Goal: Task Accomplishment & Management: Use online tool/utility

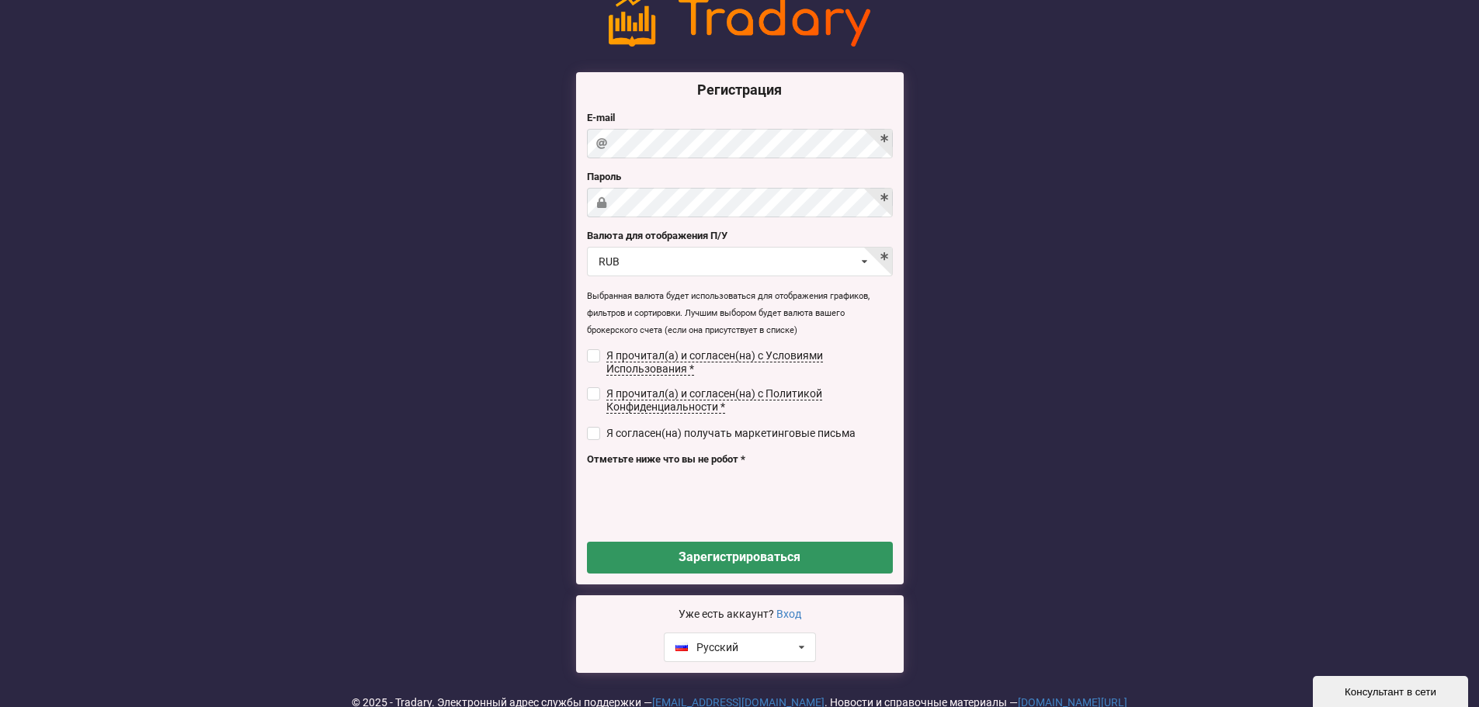
scroll to position [13, 0]
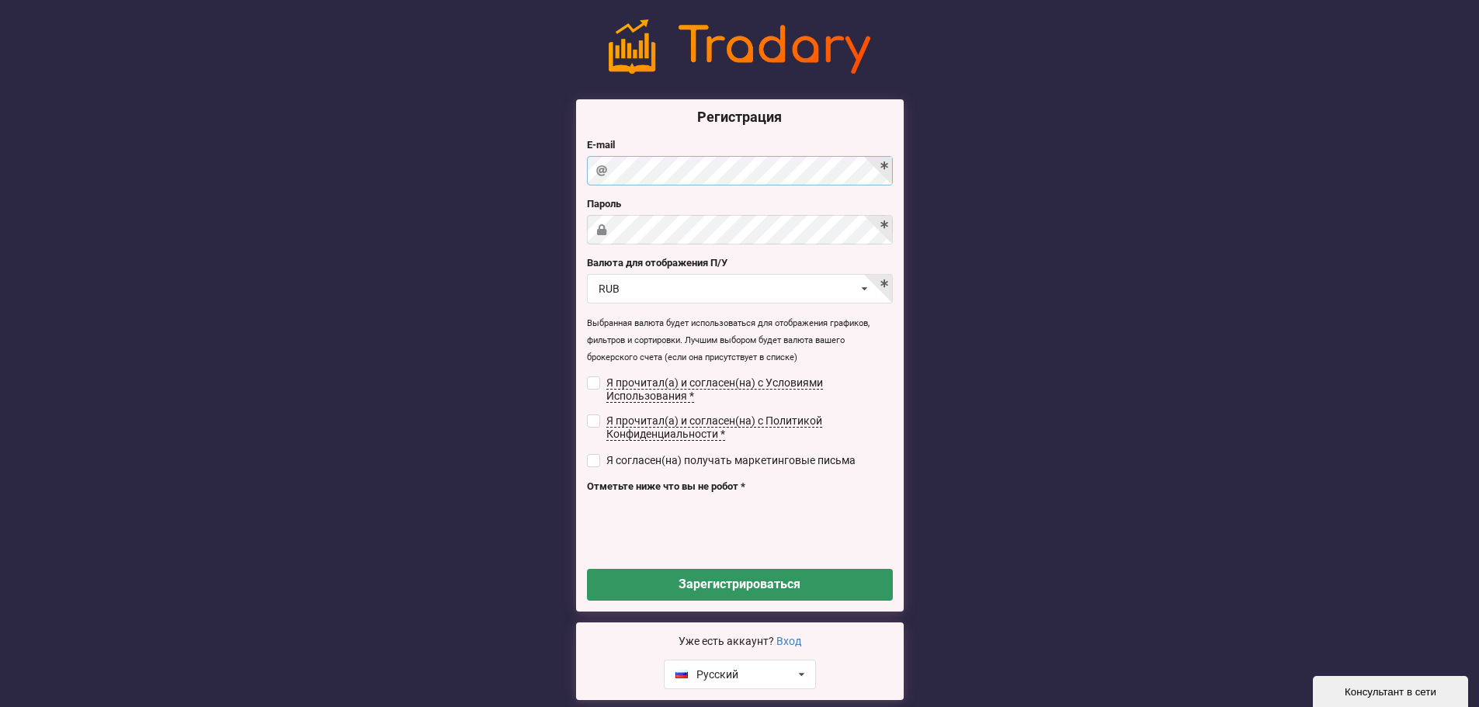
click at [568, 163] on div "Регистрация E-mail [GEOGRAPHIC_DATA] Валюта для отображения П/У RUB USD RUB EUR…" at bounding box center [739, 359] width 349 height 681
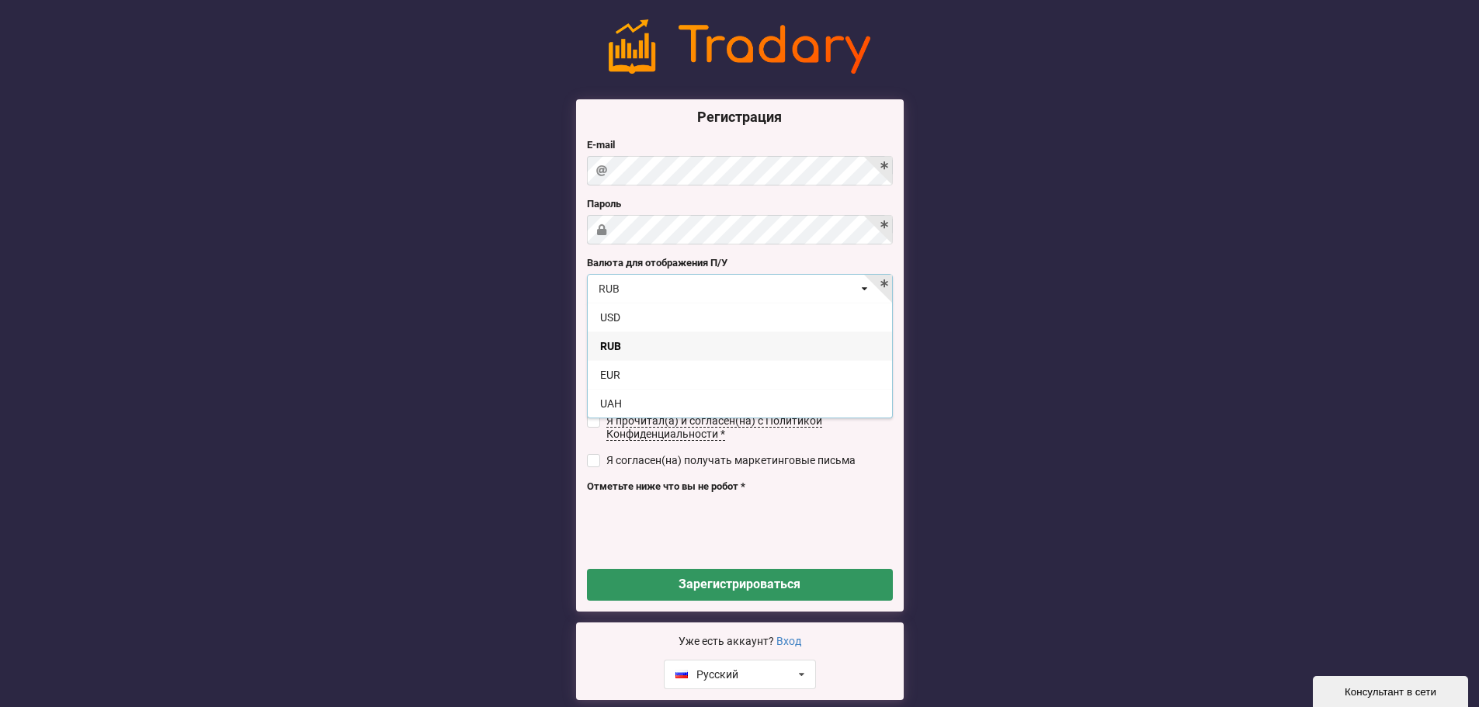
click at [680, 285] on div "RUB USD RUB EUR UAH" at bounding box center [740, 288] width 306 height 29
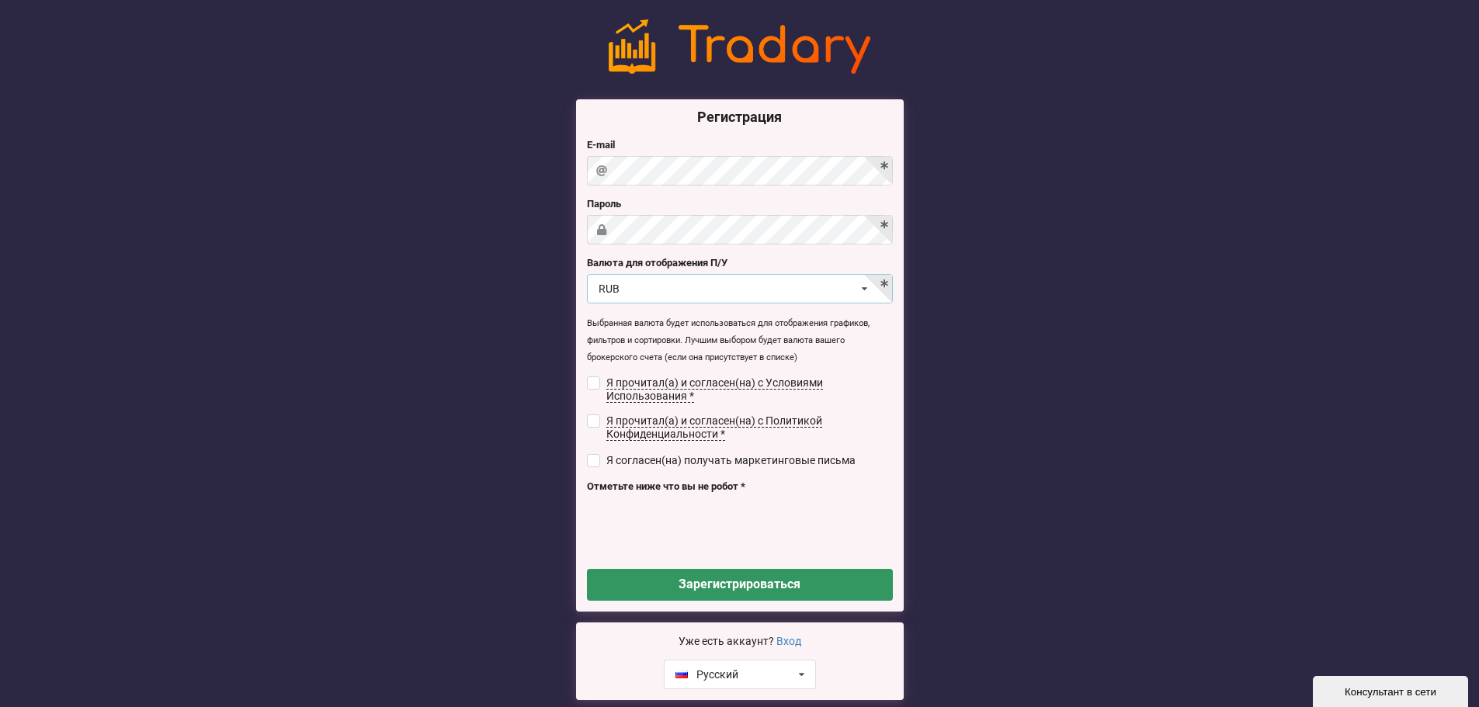
click at [702, 285] on div "RUB USD RUB EUR UAH" at bounding box center [740, 288] width 306 height 29
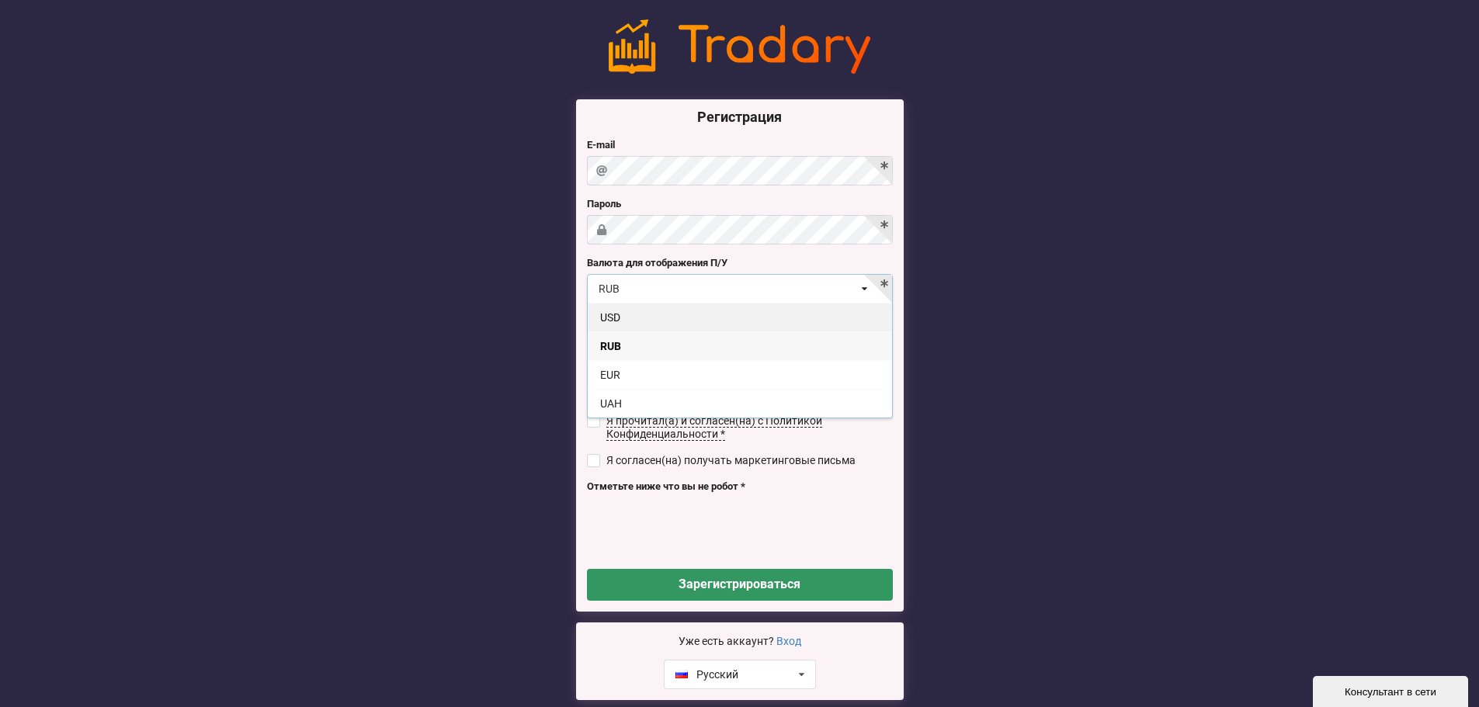
click at [633, 316] on div "USD" at bounding box center [740, 317] width 304 height 29
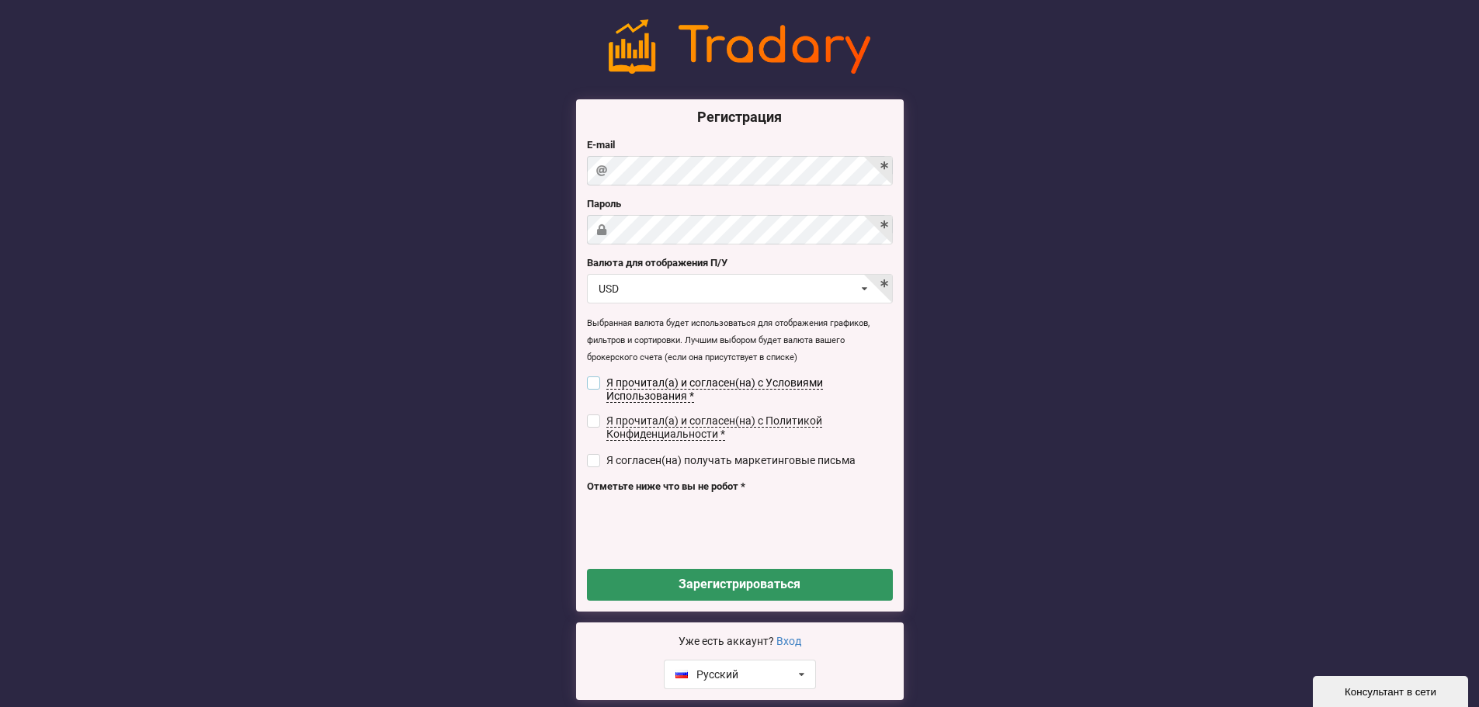
click at [591, 379] on input "checkbox" at bounding box center [593, 382] width 13 height 13
checkbox input "true"
click at [593, 416] on input "checkbox" at bounding box center [593, 421] width 13 height 13
checkbox input "true"
click at [589, 446] on div "Регистрация E-mail [GEOGRAPHIC_DATA] Валюта для отображения П/У USD USD RUB EUR…" at bounding box center [740, 355] width 328 height 512
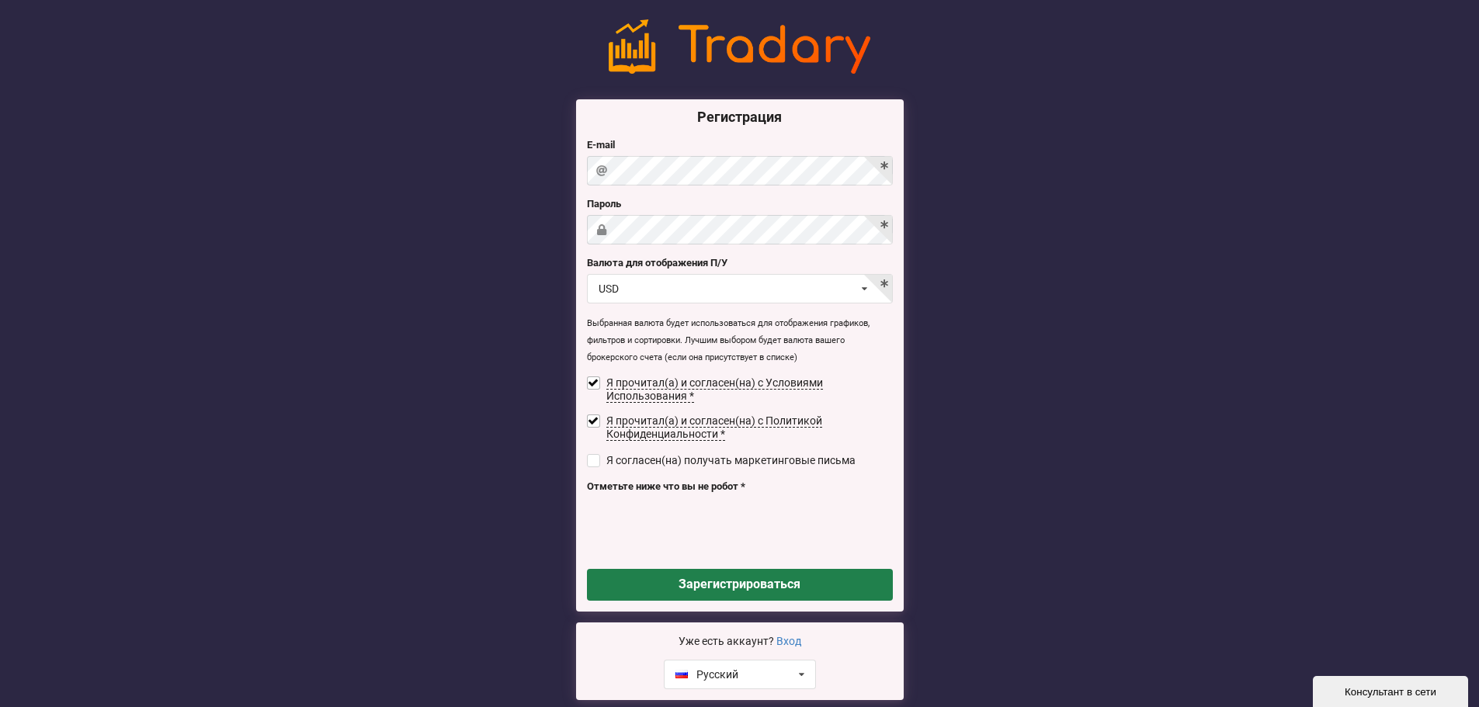
click at [700, 580] on button "Зарегистрироваться" at bounding box center [740, 585] width 306 height 32
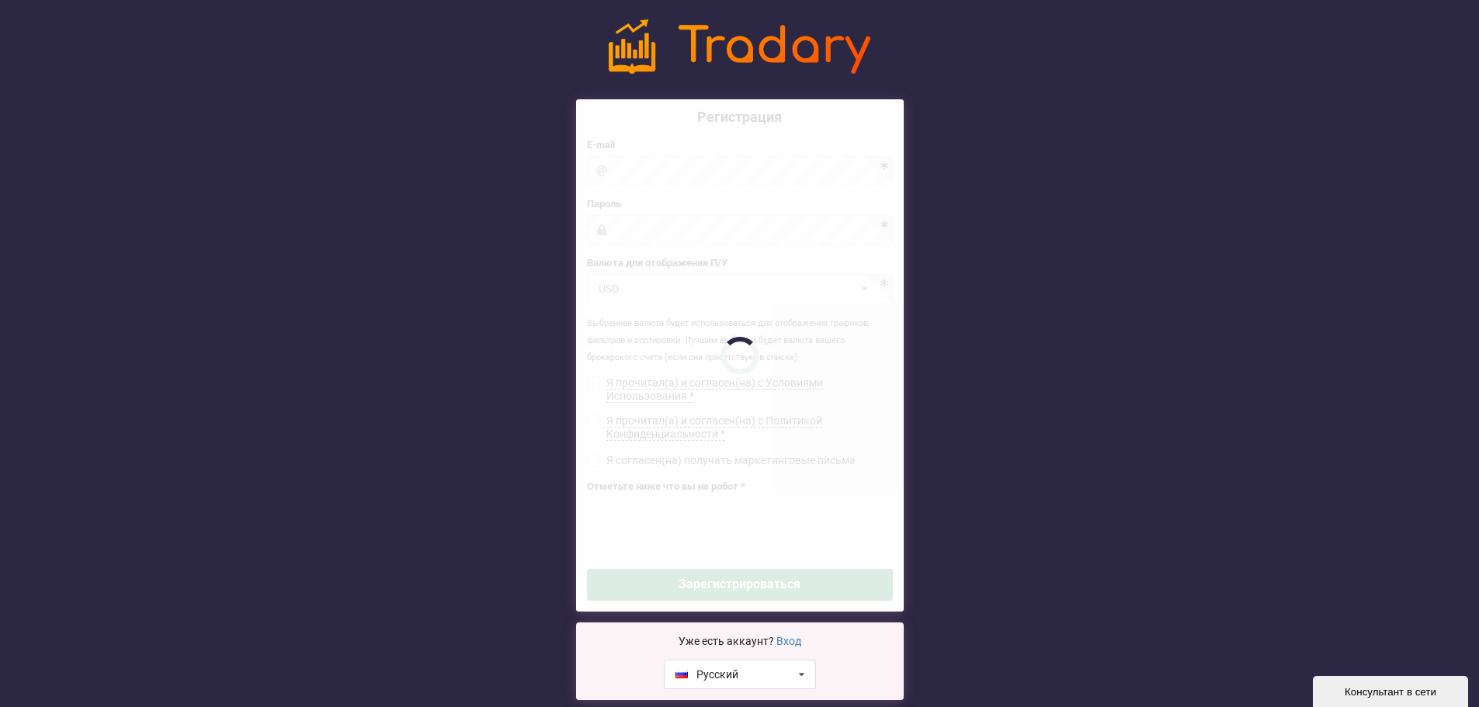
checkbox input "false"
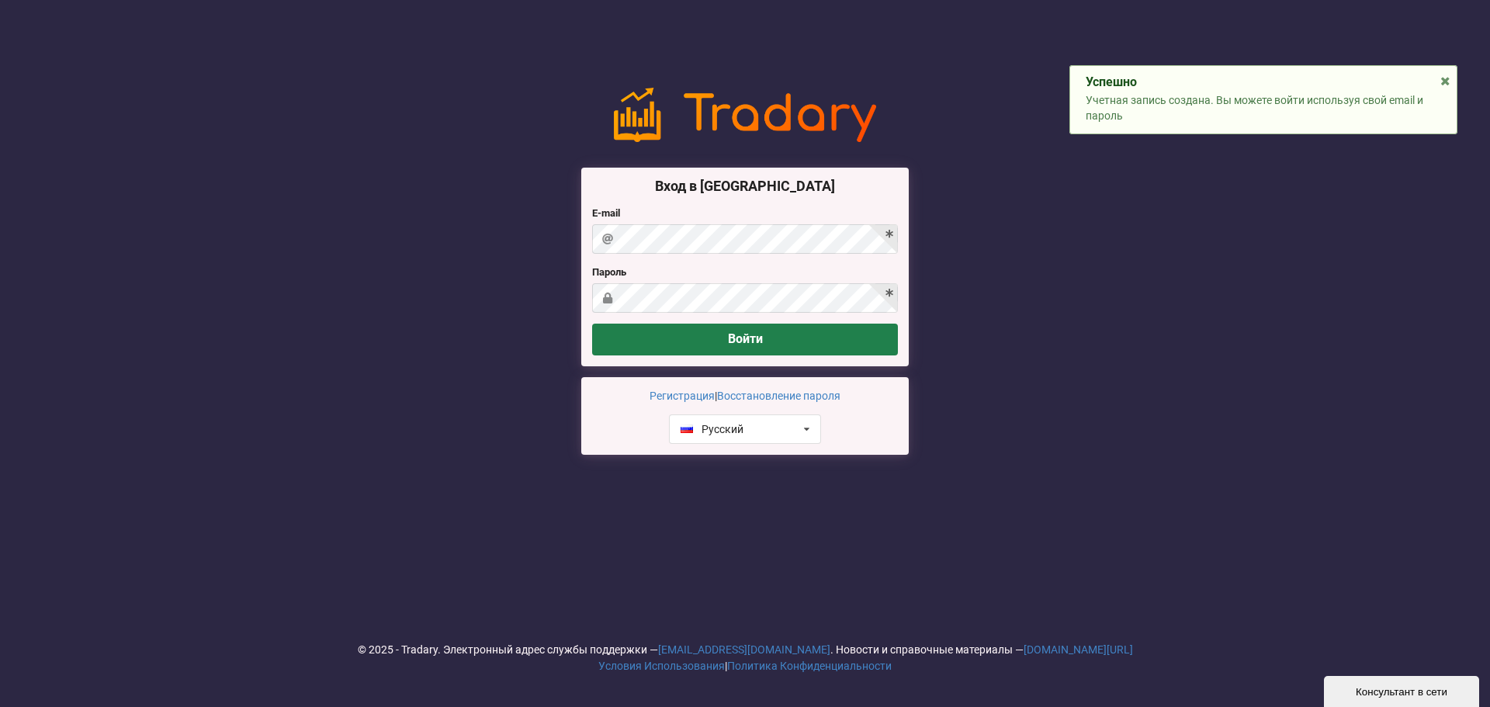
click at [769, 342] on button "Войти" at bounding box center [745, 340] width 306 height 32
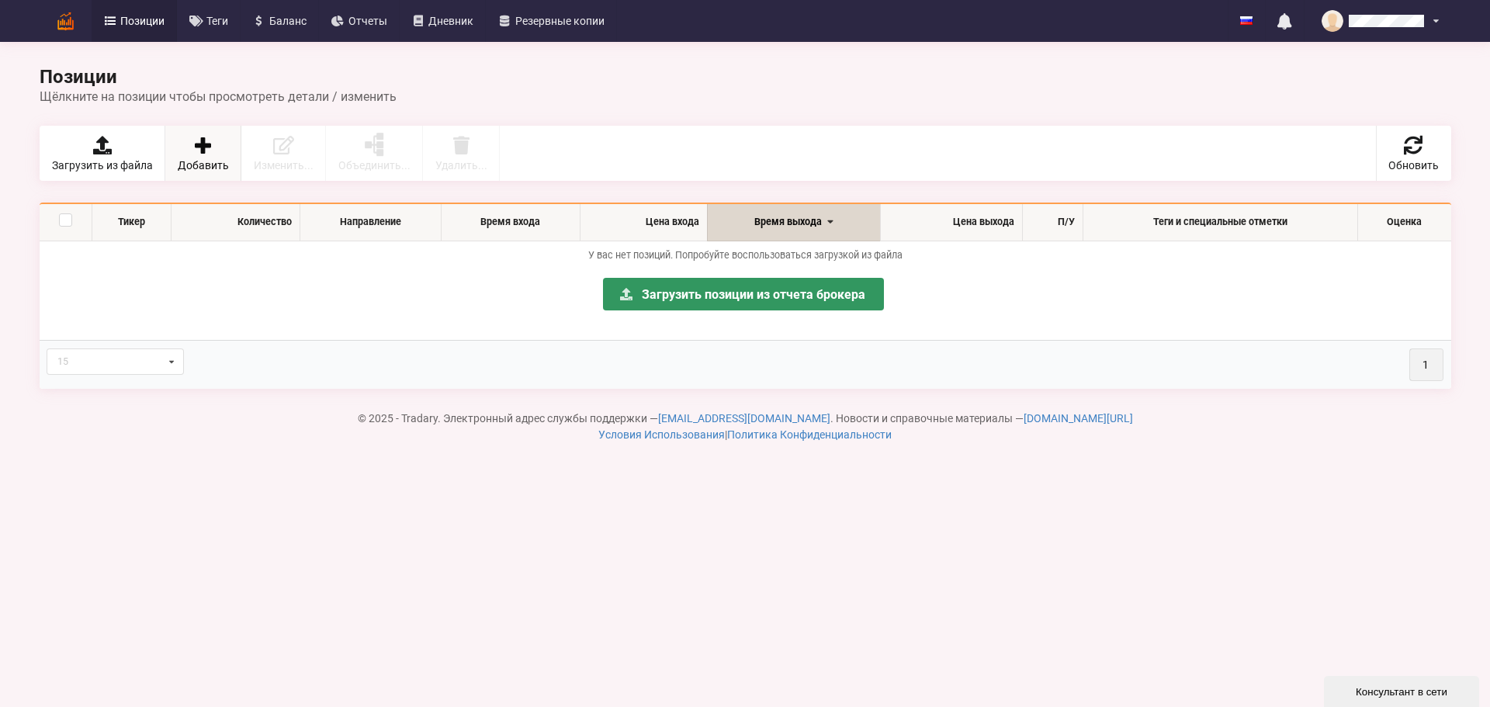
click at [207, 151] on icon at bounding box center [203, 145] width 22 height 19
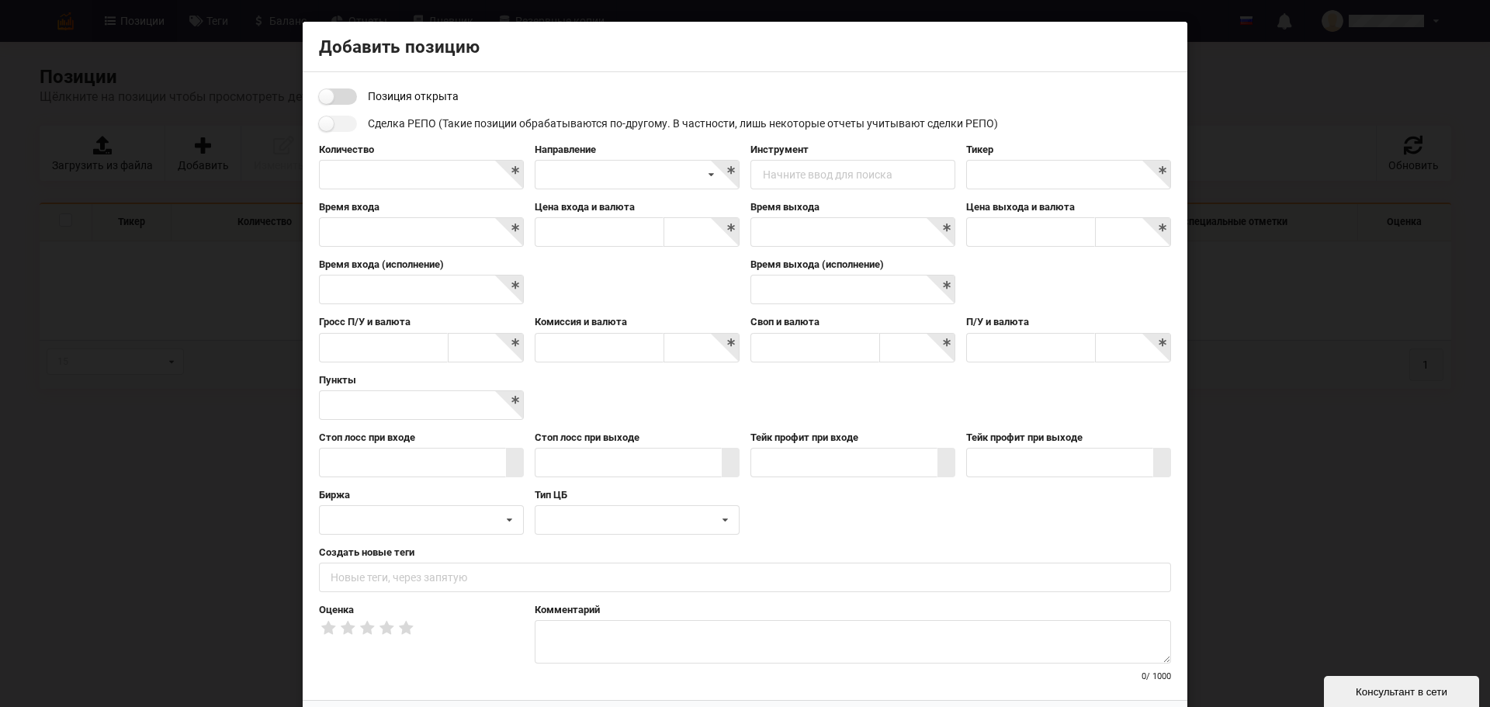
click at [331, 95] on input "checkbox" at bounding box center [338, 96] width 38 height 16
checkbox input "true"
click at [358, 169] on input "text" at bounding box center [421, 174] width 205 height 29
click at [672, 173] on div "Короткая Длинная" at bounding box center [637, 174] width 205 height 29
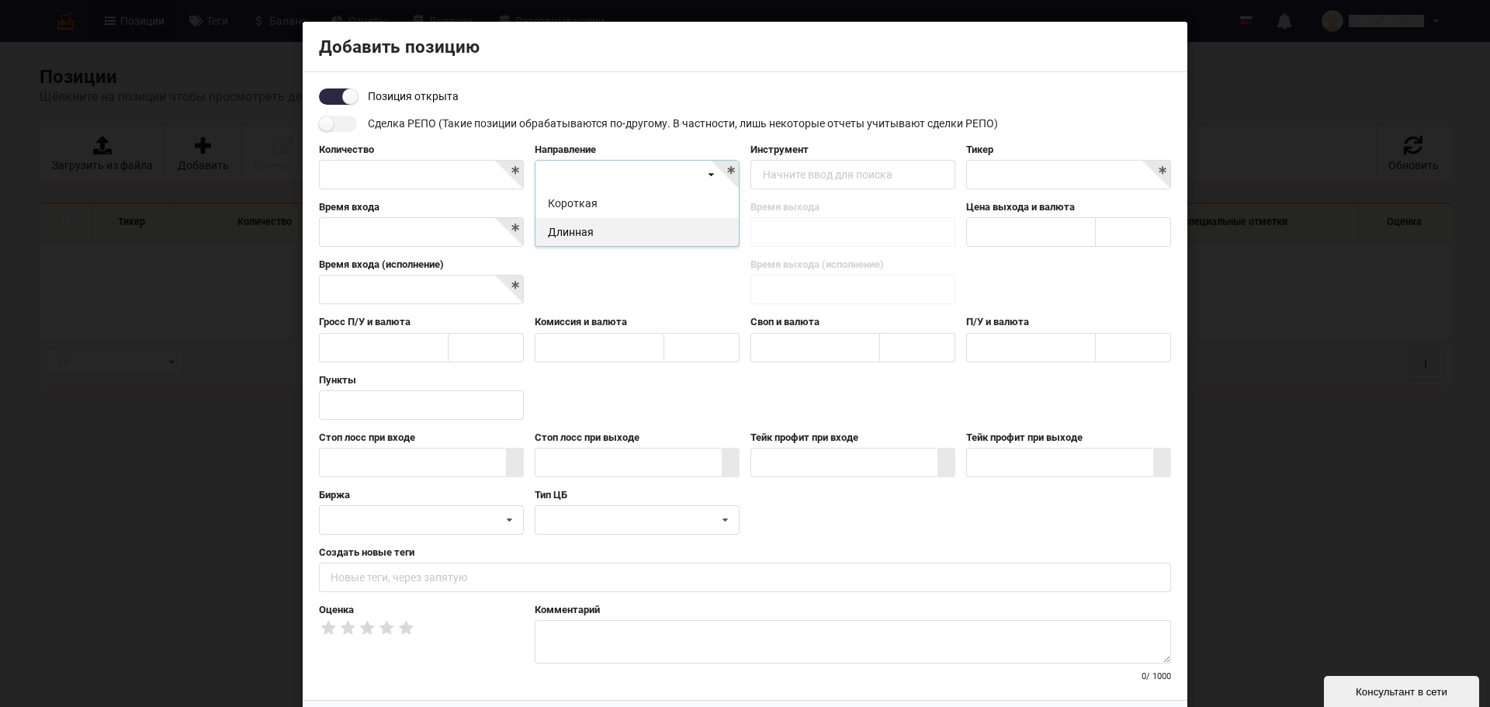
click at [616, 231] on div "Длинная" at bounding box center [637, 231] width 203 height 29
click at [841, 179] on div "Начните ввод для поиска" at bounding box center [828, 174] width 130 height 11
type input "pump usd"
click at [1022, 96] on div "Позиция открыта" at bounding box center [745, 96] width 852 height 16
click at [793, 179] on div "Начните ввод для поиска" at bounding box center [828, 174] width 130 height 11
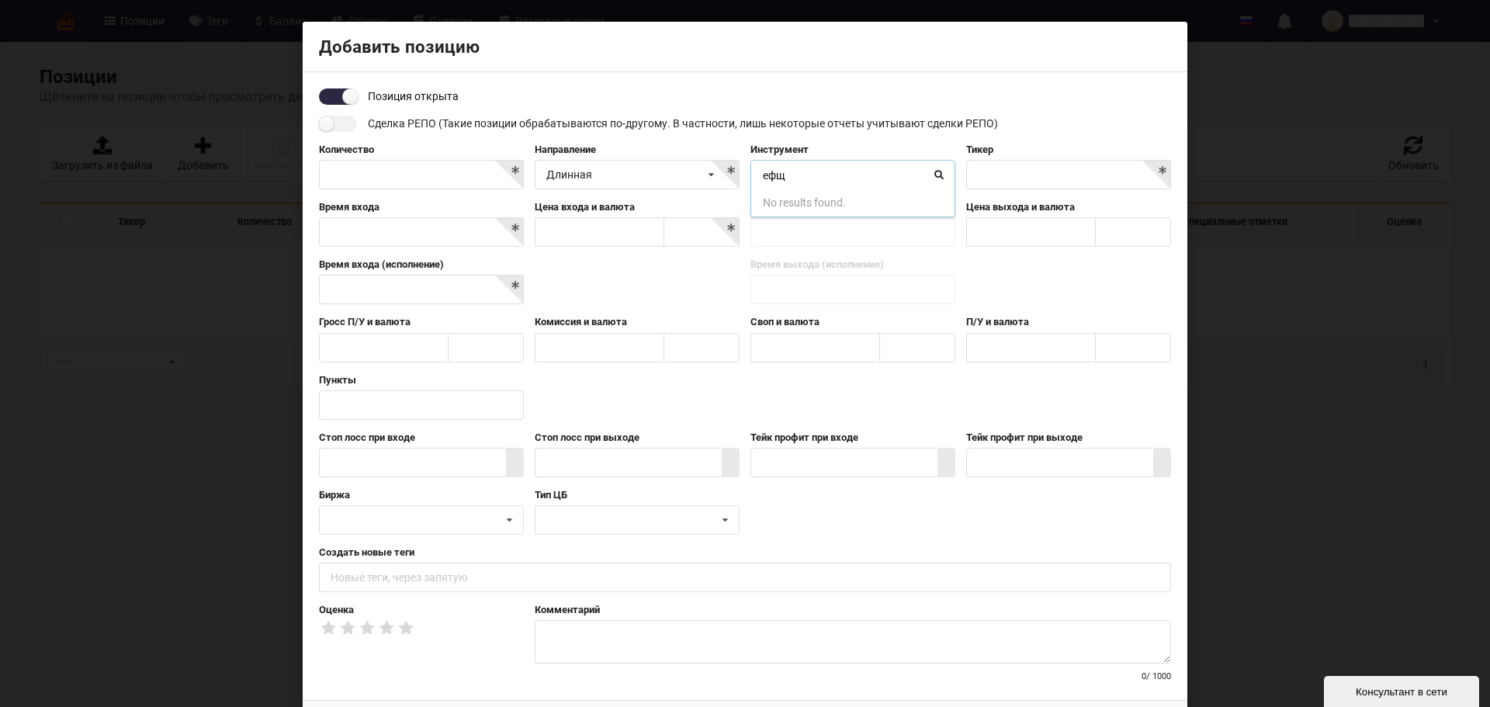
drag, startPoint x: 786, startPoint y: 172, endPoint x: 752, endPoint y: 172, distance: 33.4
click at [752, 172] on input "ефщ" at bounding box center [853, 176] width 203 height 30
type input "eth"
drag, startPoint x: 761, startPoint y: 174, endPoint x: 744, endPoint y: 173, distance: 17.1
click at [745, 173] on div "Инструмент eth Начните ввод для поиска No results found." at bounding box center [853, 166] width 216 height 47
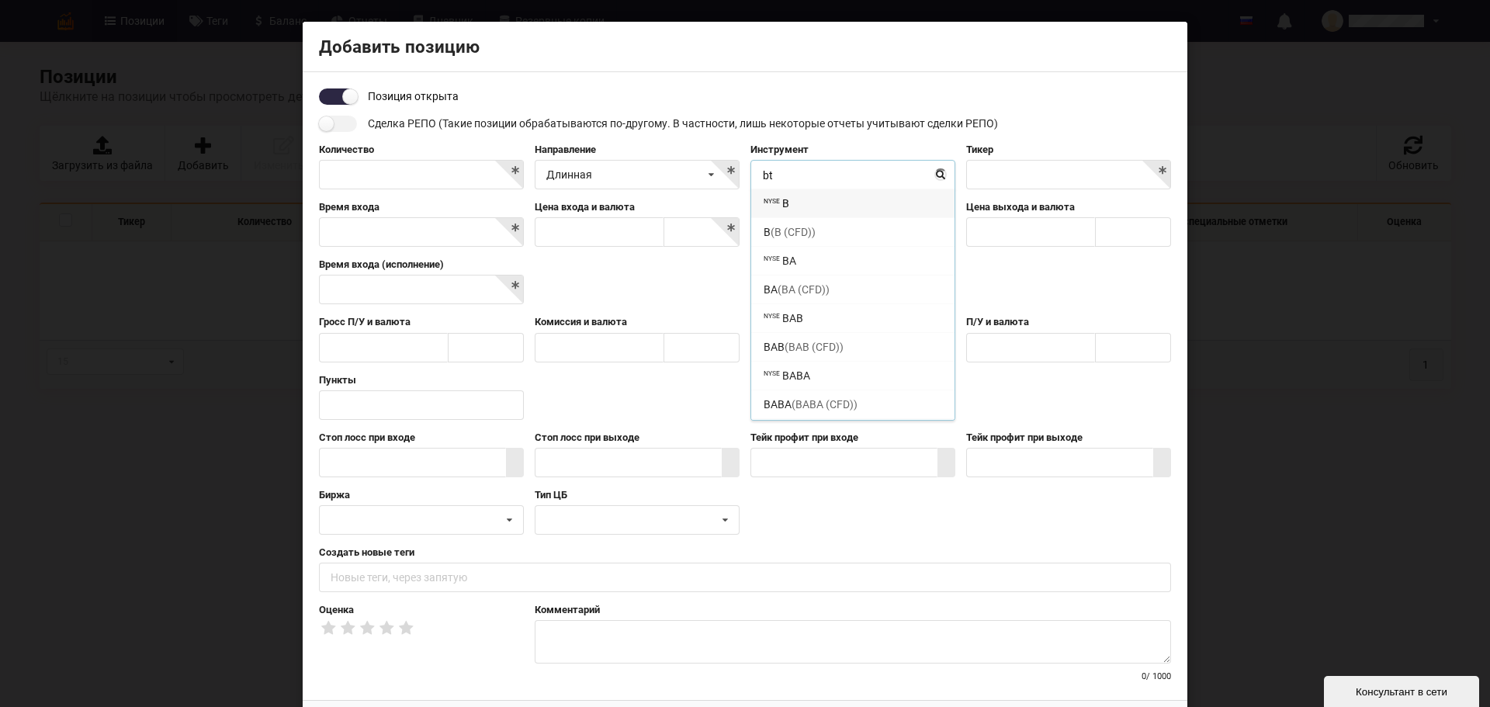
type input "btc"
